Goal: Task Accomplishment & Management: Use online tool/utility

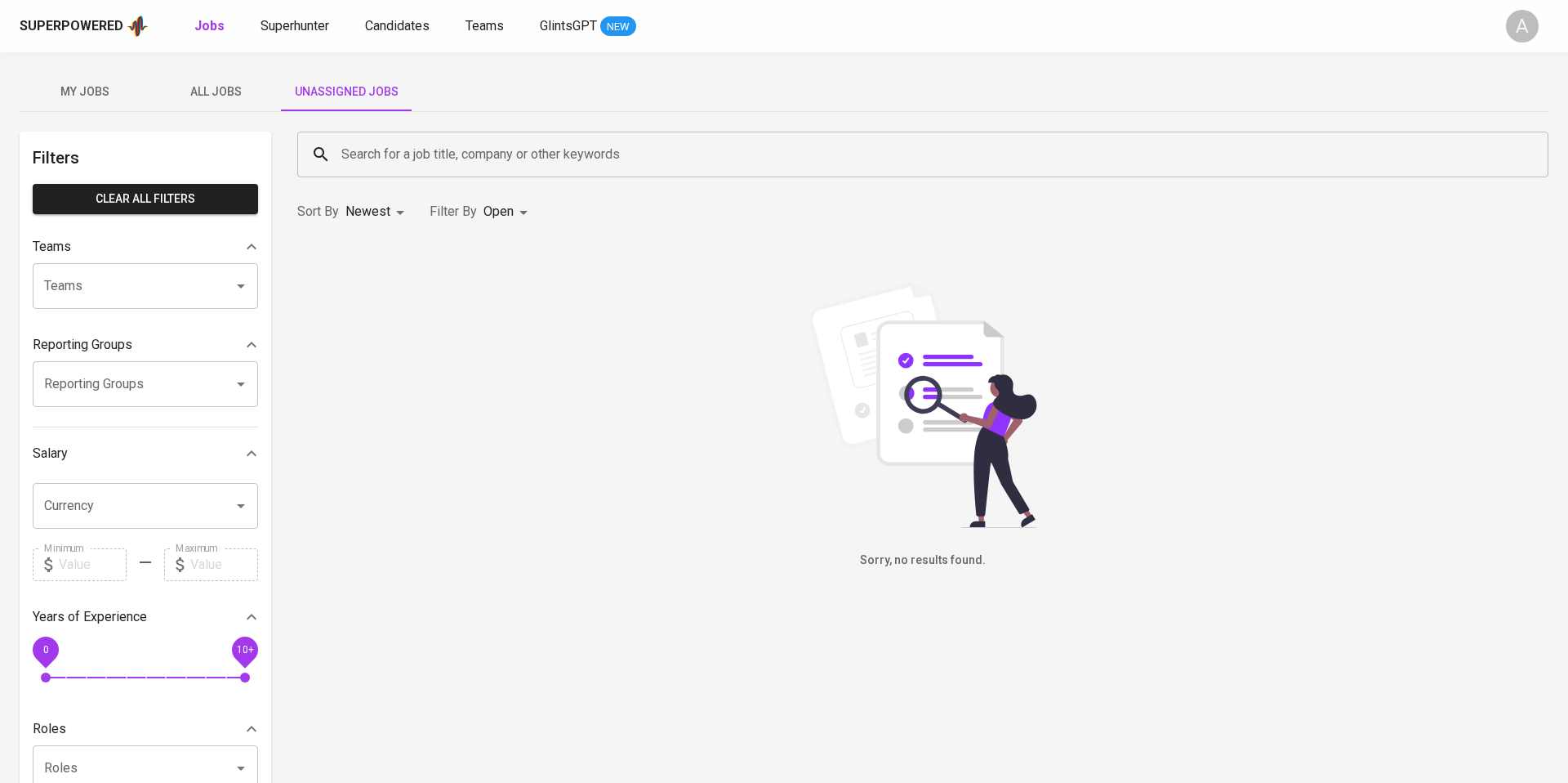
click at [211, 98] on span "All Jobs" at bounding box center [216, 92] width 111 height 20
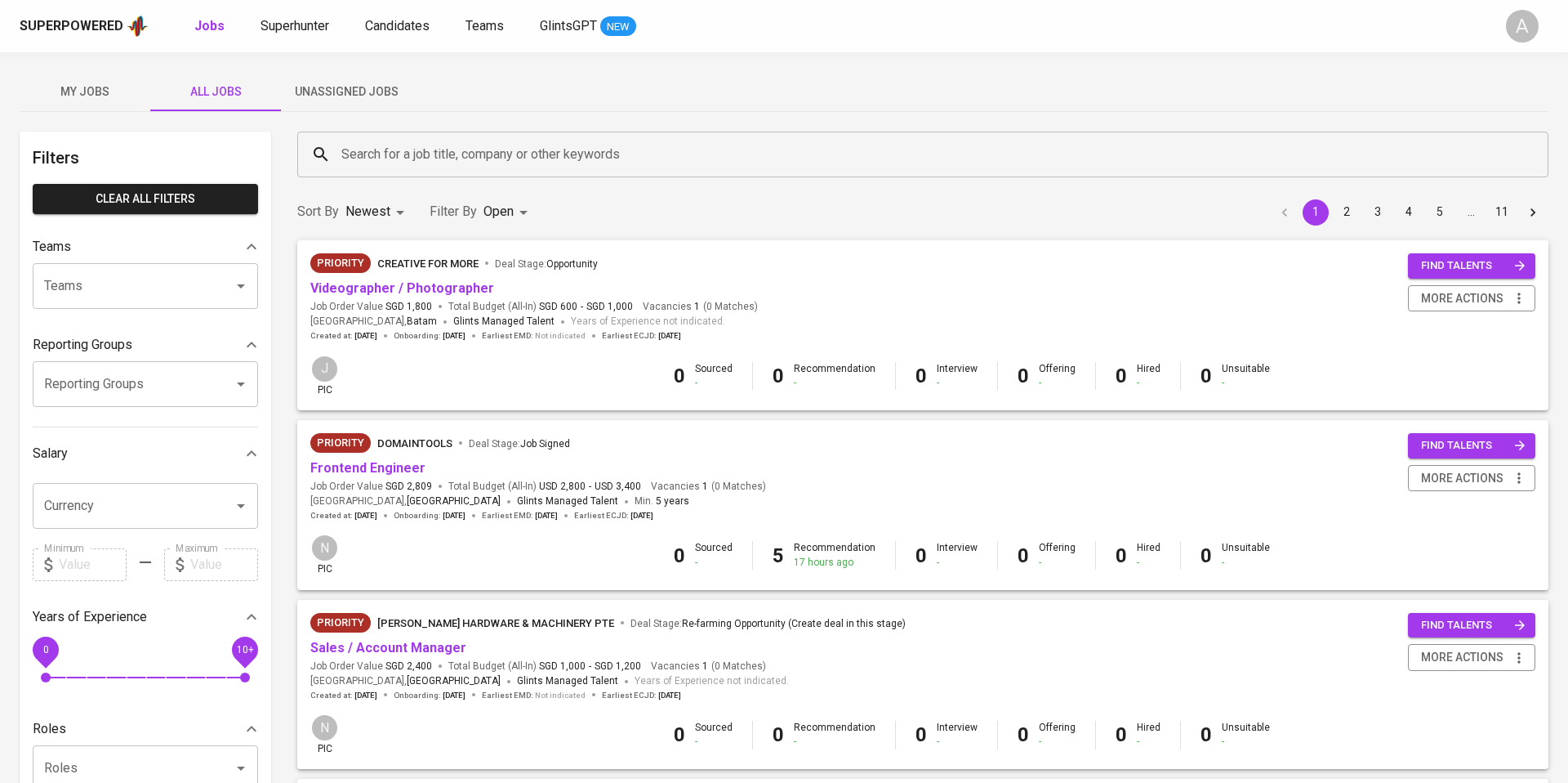
click at [83, 97] on span "My Jobs" at bounding box center [85, 92] width 111 height 20
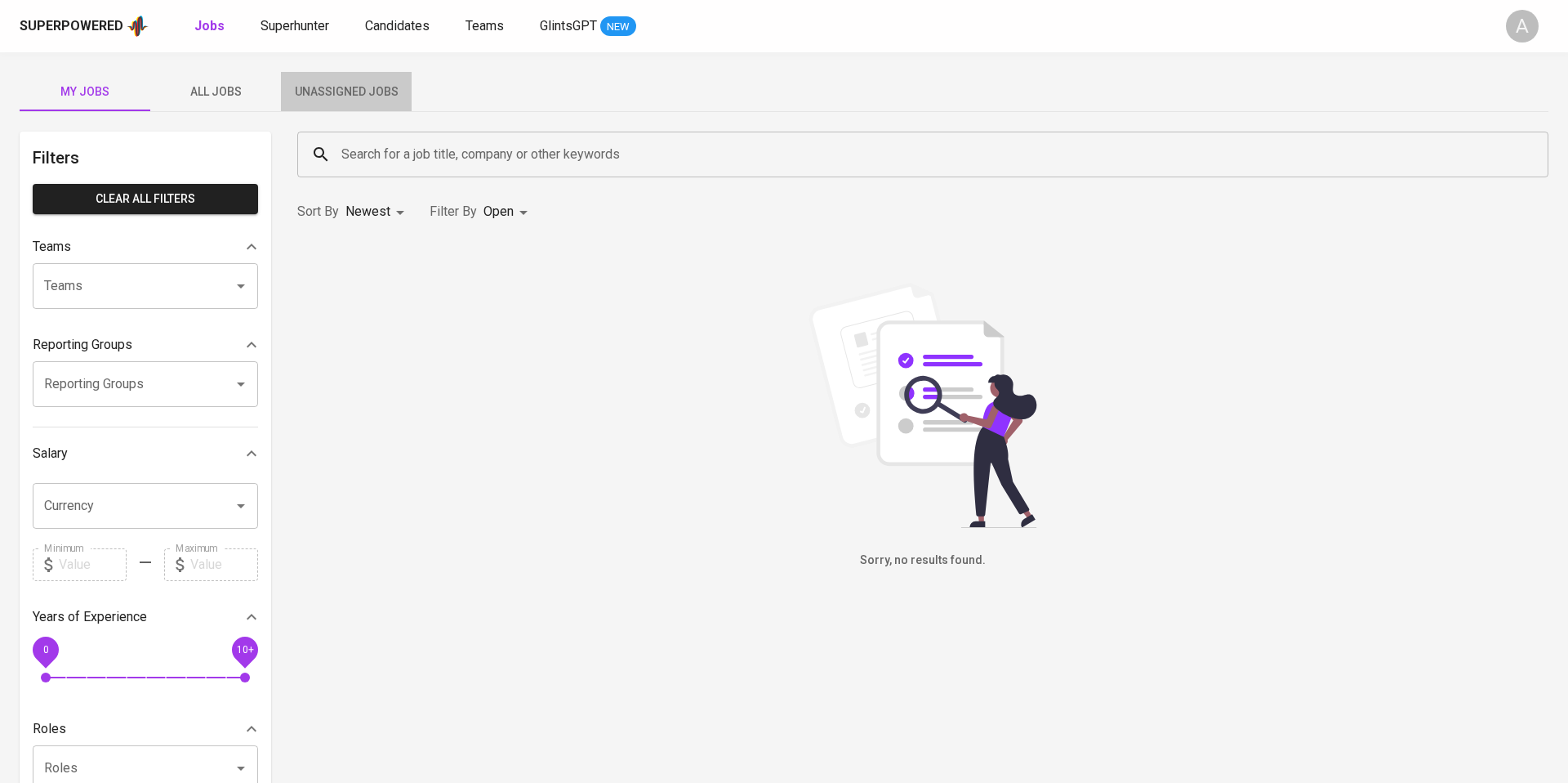
click at [328, 88] on span "Unassigned Jobs" at bounding box center [346, 92] width 111 height 20
click at [552, 36] on div "Superpowered Jobs Superhunter Candidates Teams GlintsGPT NEW" at bounding box center [757, 25] width 1476 height 25
click at [570, 22] on span "GlintsGPT" at bounding box center [568, 25] width 57 height 15
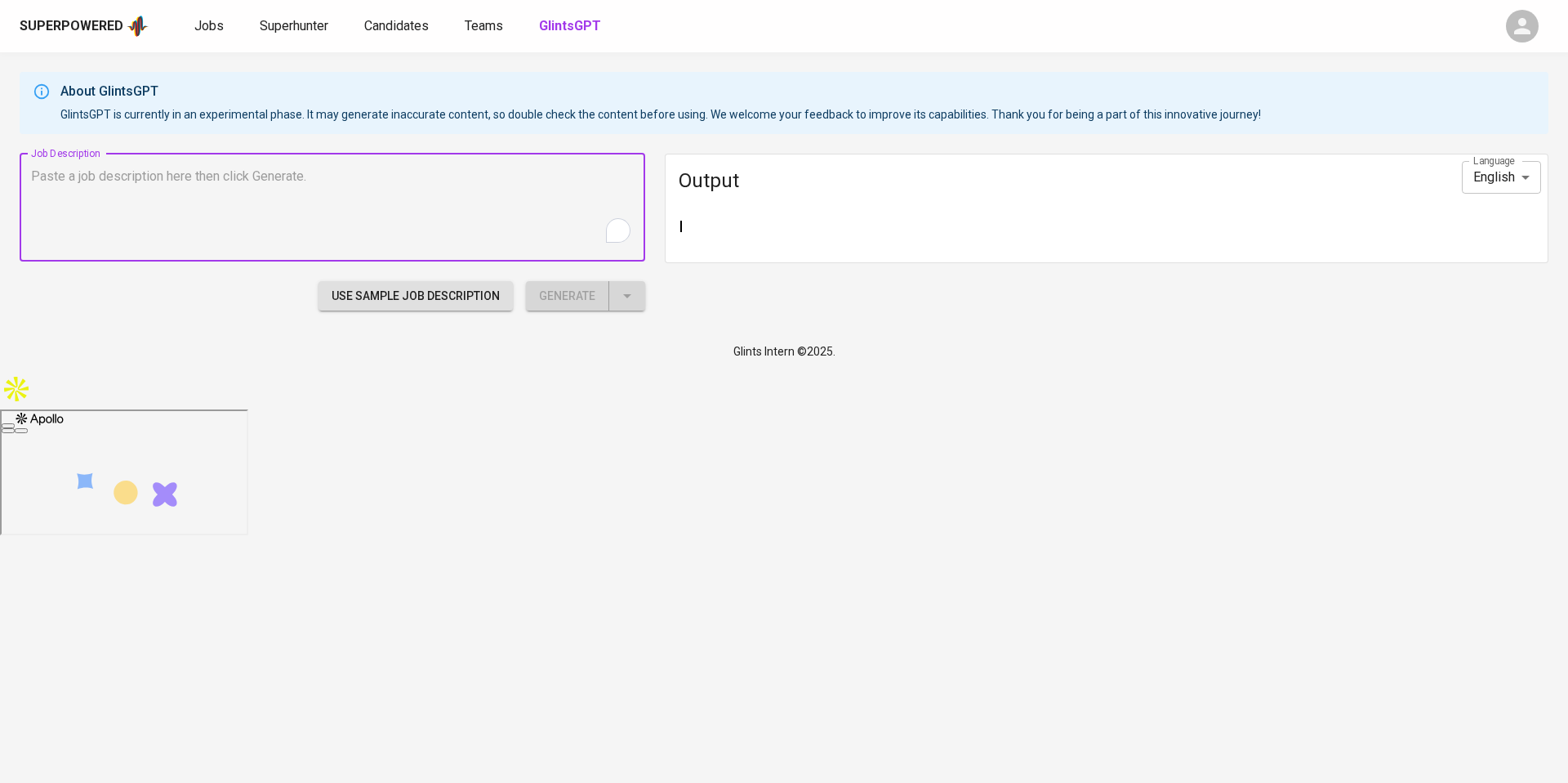
click at [479, 172] on textarea "To enrich screen reader interactions, please activate Accessibility in Grammarl…" at bounding box center [333, 206] width 603 height 77
click at [668, 232] on div at bounding box center [1106, 228] width 882 height 42
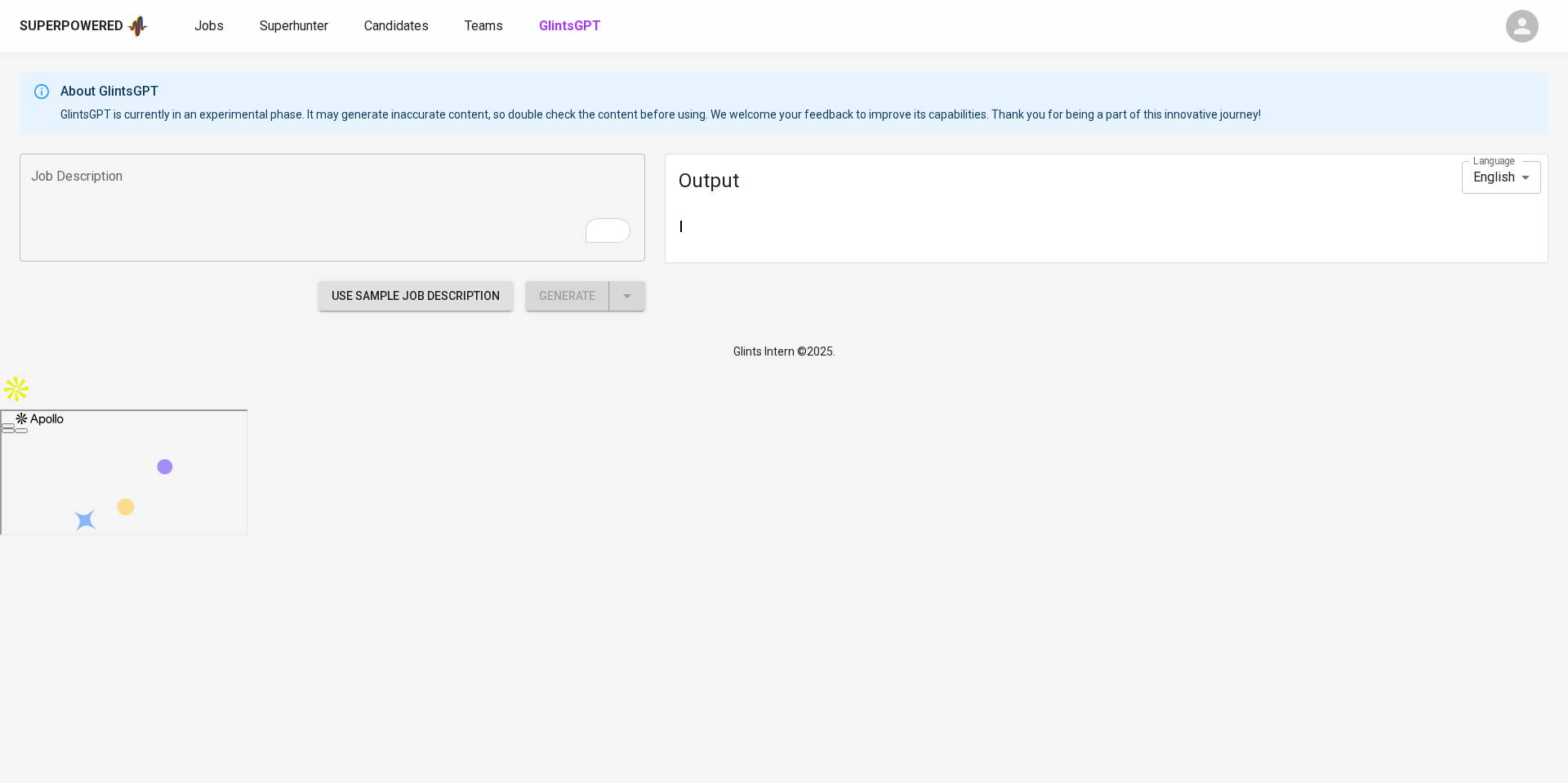
click at [676, 244] on div at bounding box center [1106, 228] width 882 height 42
